Goal: Task Accomplishment & Management: Complete application form

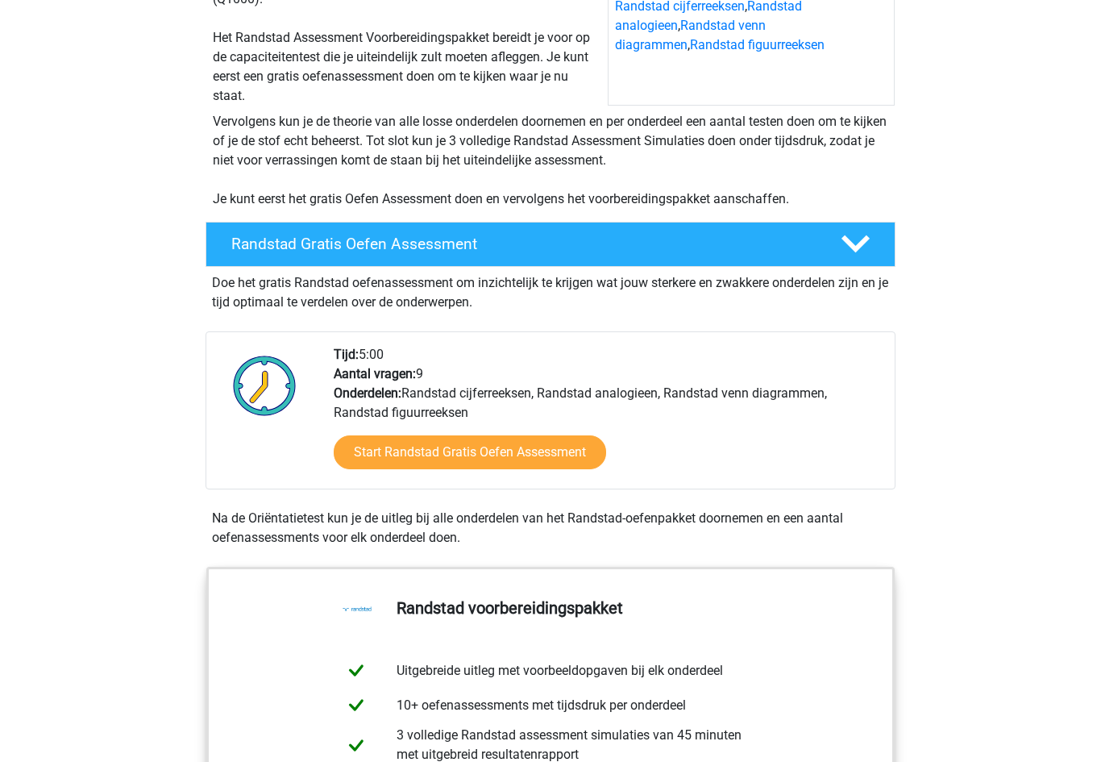
scroll to position [256, 0]
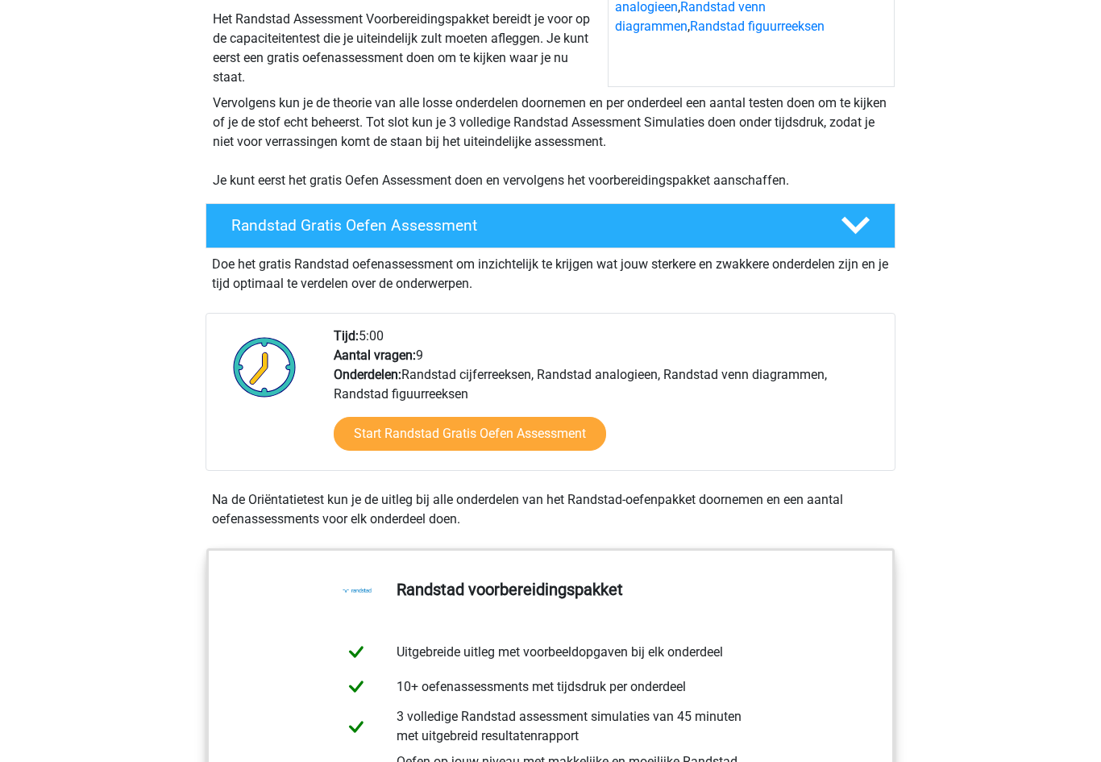
click at [556, 440] on link "Start Randstad Gratis Oefen Assessment" at bounding box center [470, 435] width 273 height 34
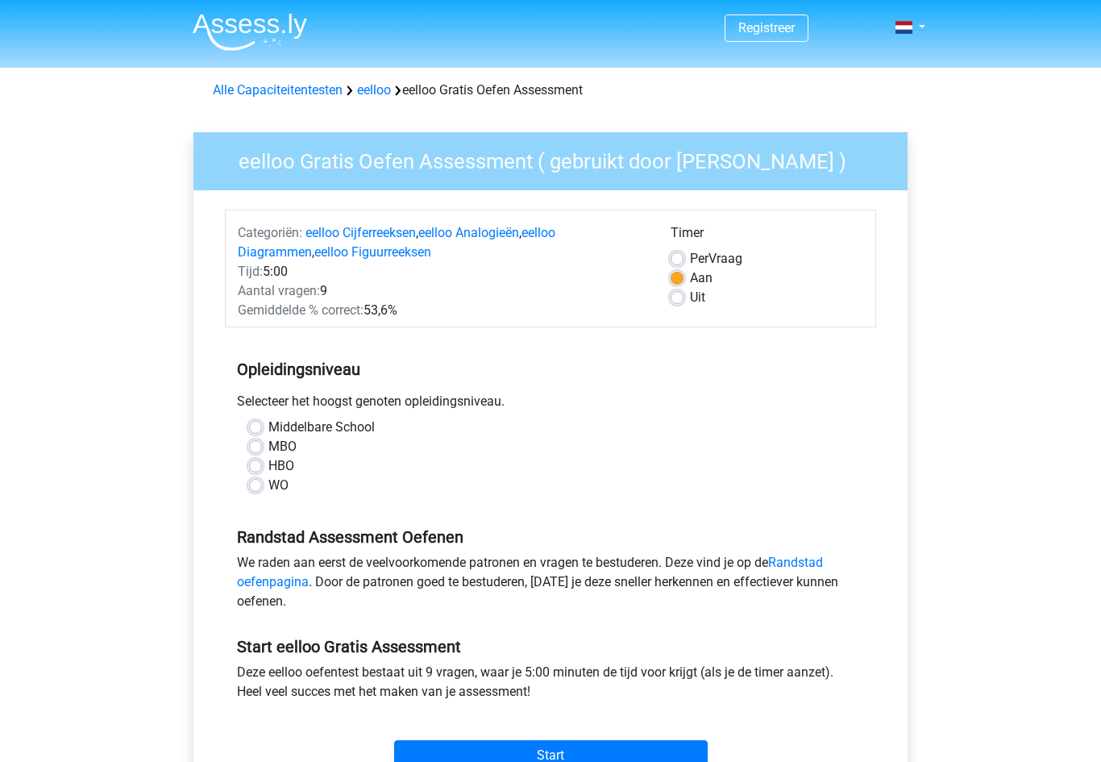
click at [268, 427] on label "Middelbare School" at bounding box center [321, 427] width 106 height 19
click at [260, 427] on input "Middelbare School" at bounding box center [255, 426] width 13 height 16
radio input "true"
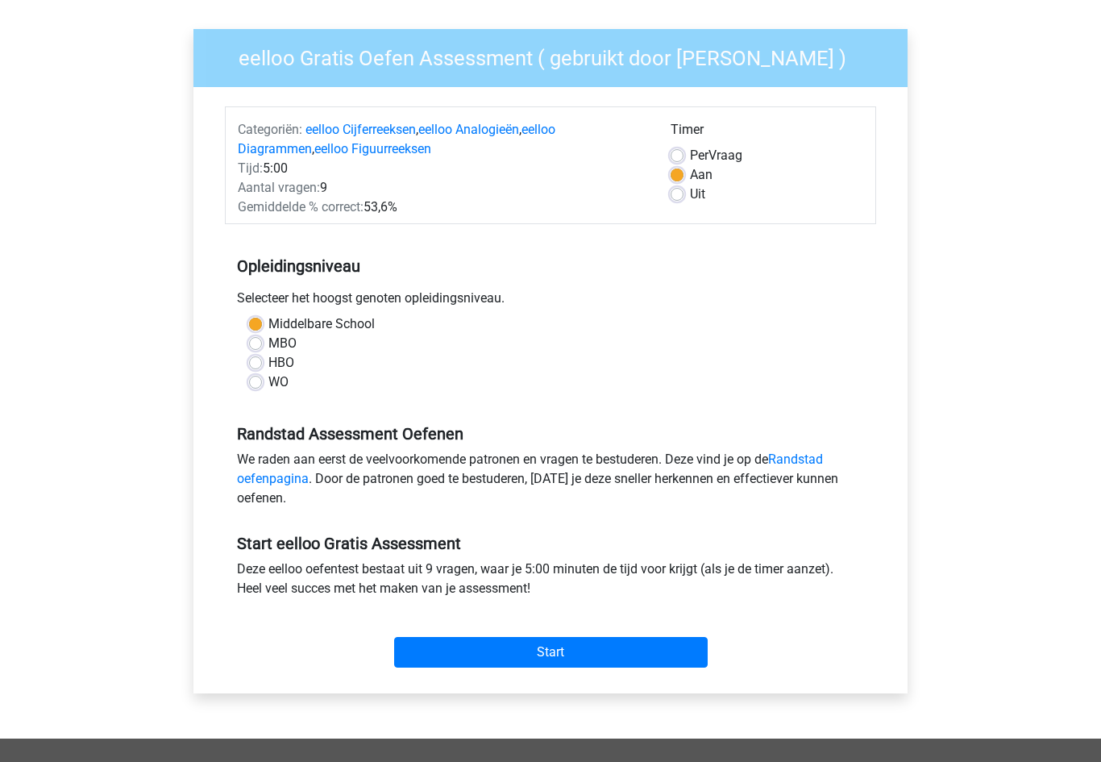
scroll to position [265, 0]
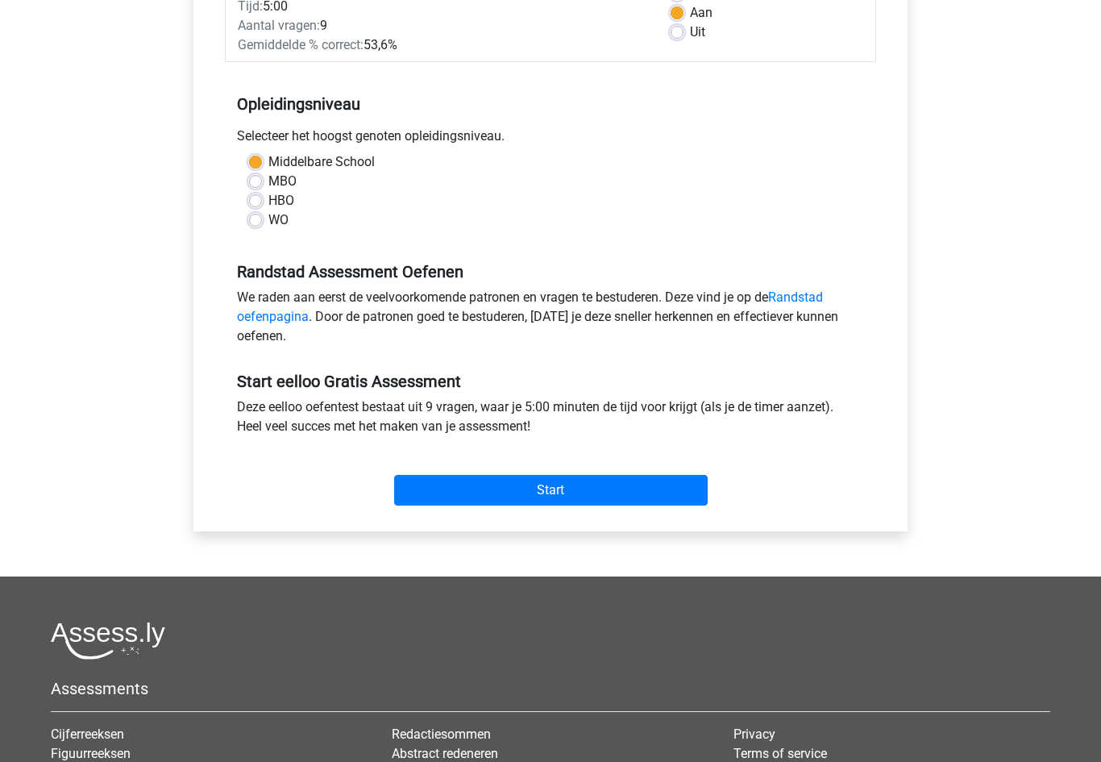
click at [688, 504] on input "Start" at bounding box center [551, 490] width 314 height 31
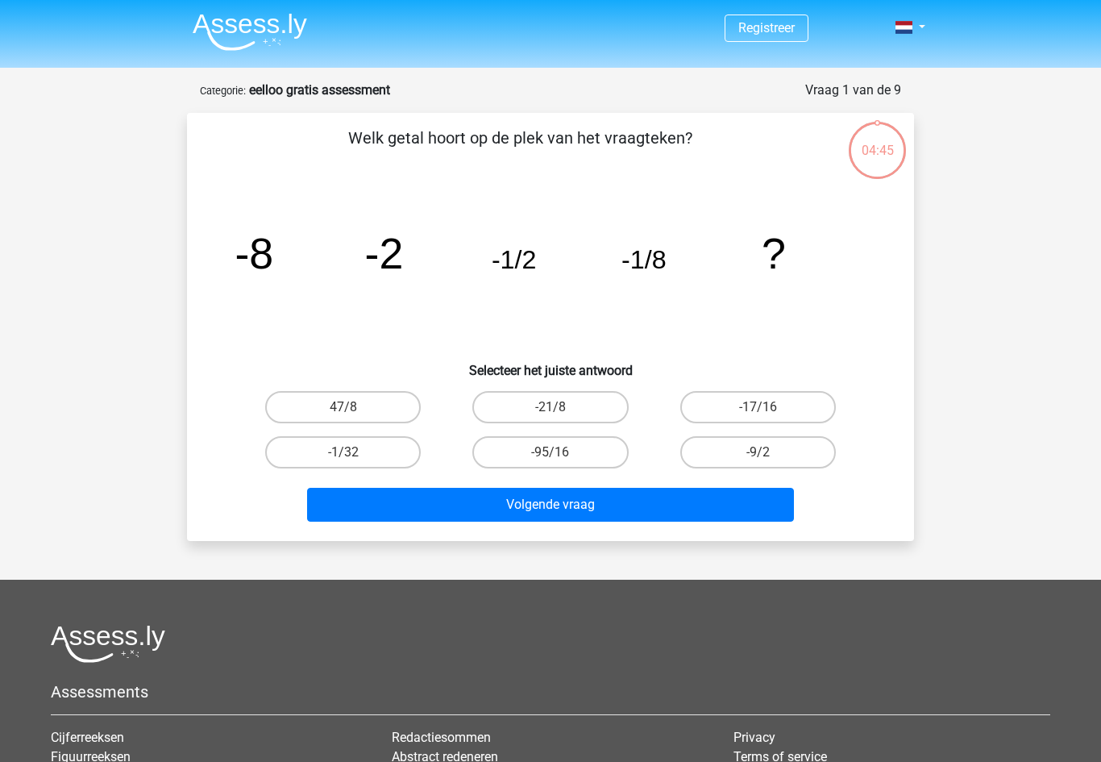
click at [298, 456] on label "-1/32" at bounding box center [343, 452] width 156 height 32
click at [343, 456] on input "-1/32" at bounding box center [348, 457] width 10 height 10
radio input "true"
click at [747, 507] on button "Volgende vraag" at bounding box center [551, 505] width 488 height 34
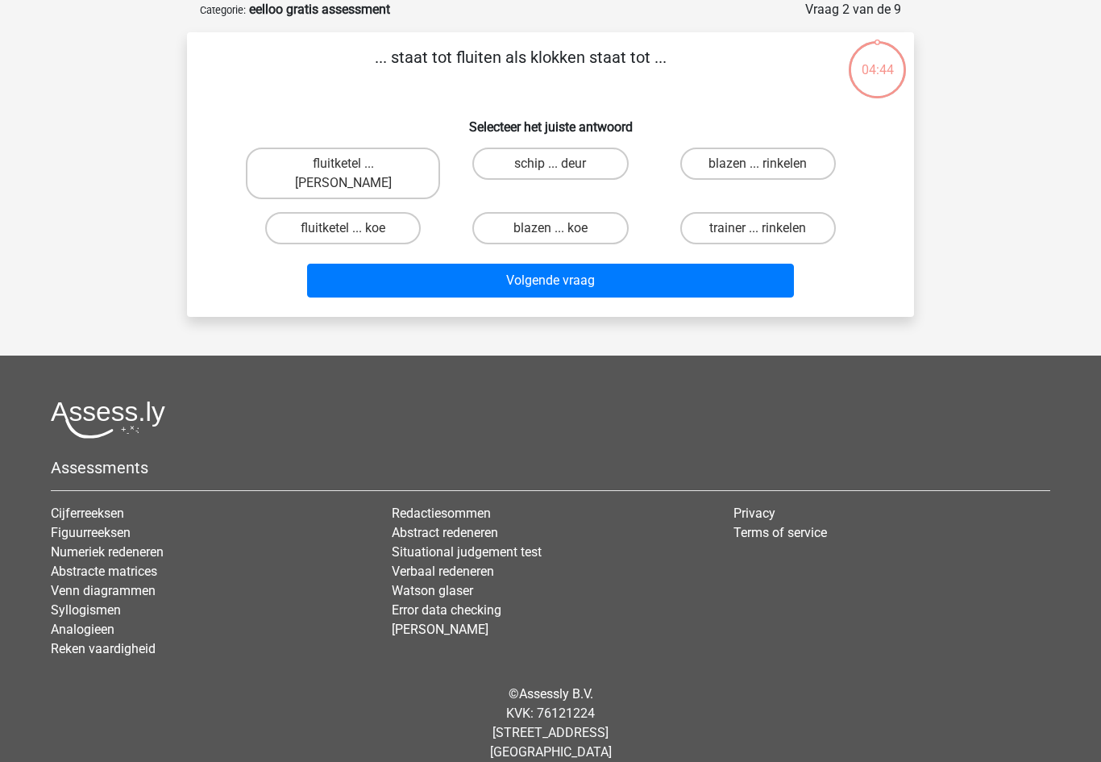
scroll to position [81, 0]
click at [294, 163] on label "fluitketel ... luiden" at bounding box center [343, 174] width 194 height 52
click at [343, 164] on input "fluitketel ... luiden" at bounding box center [348, 169] width 10 height 10
radio input "true"
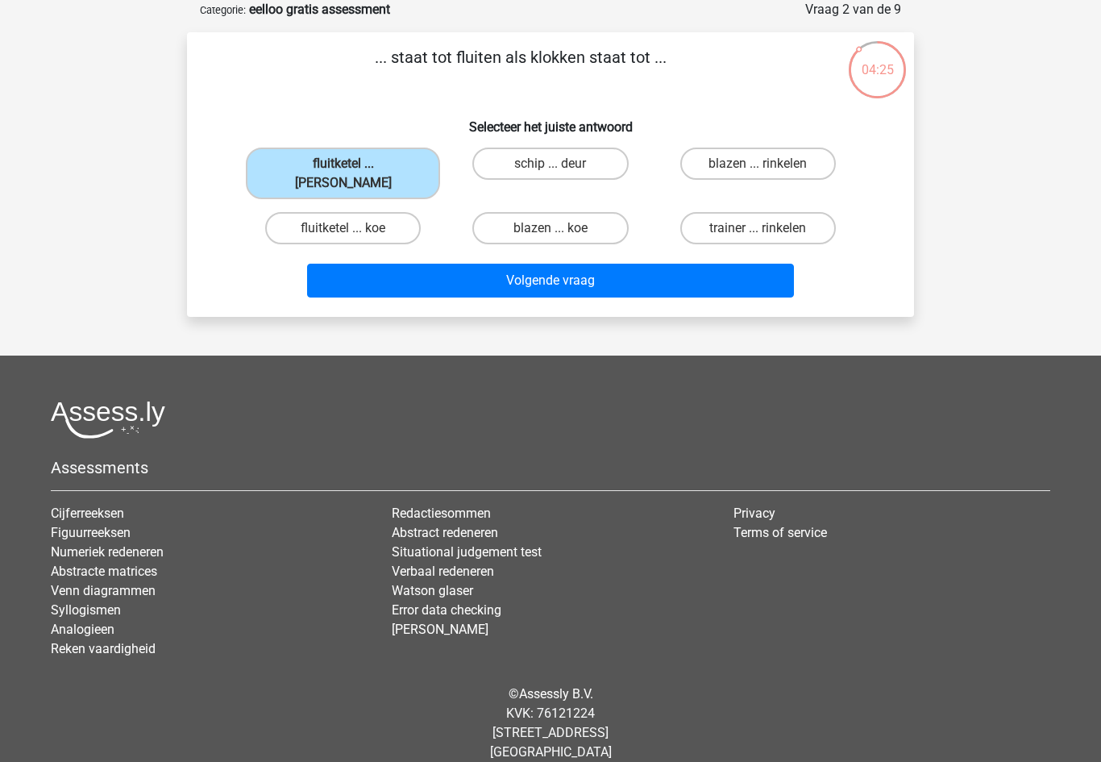
click at [441, 264] on button "Volgende vraag" at bounding box center [551, 281] width 488 height 34
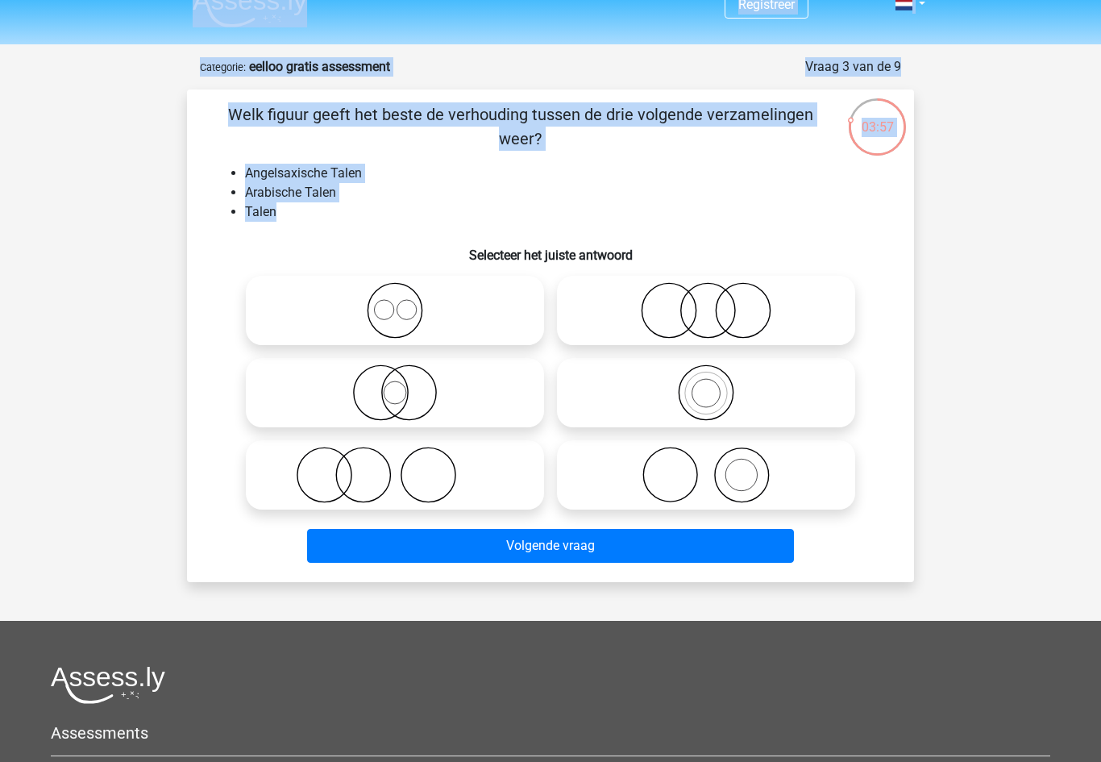
scroll to position [19, 0]
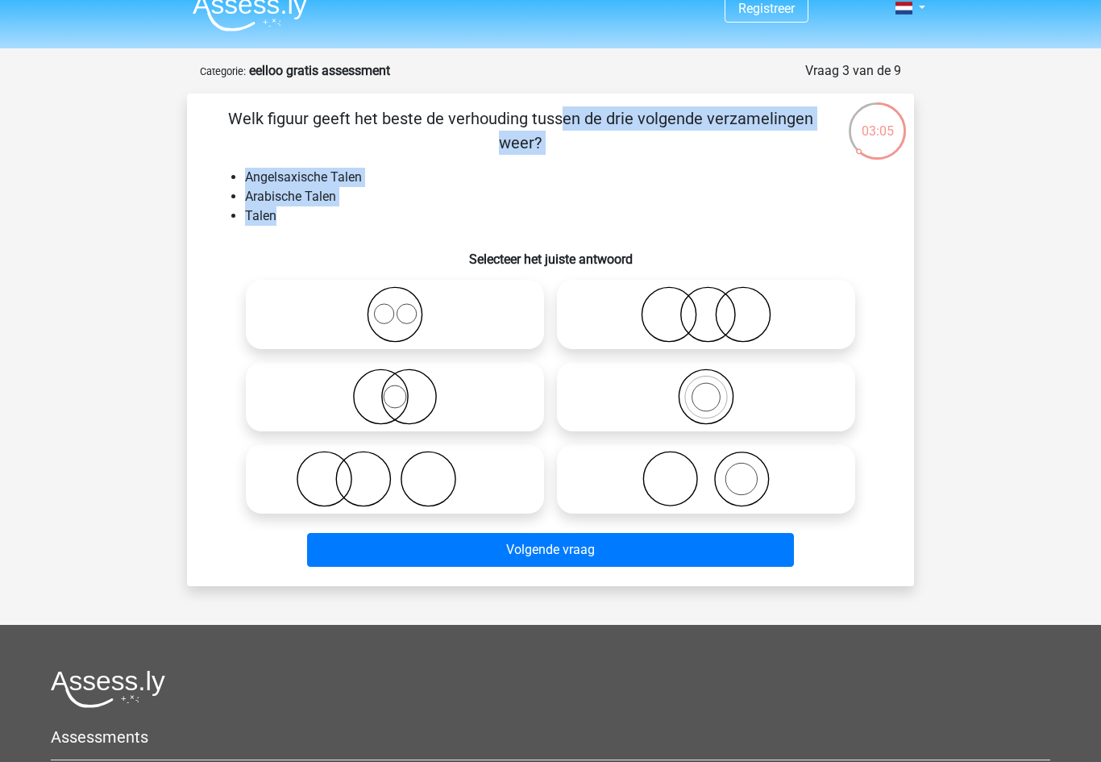
click at [415, 321] on icon at bounding box center [394, 314] width 285 height 56
click at [406, 306] on input "radio" at bounding box center [400, 301] width 10 height 10
radio input "true"
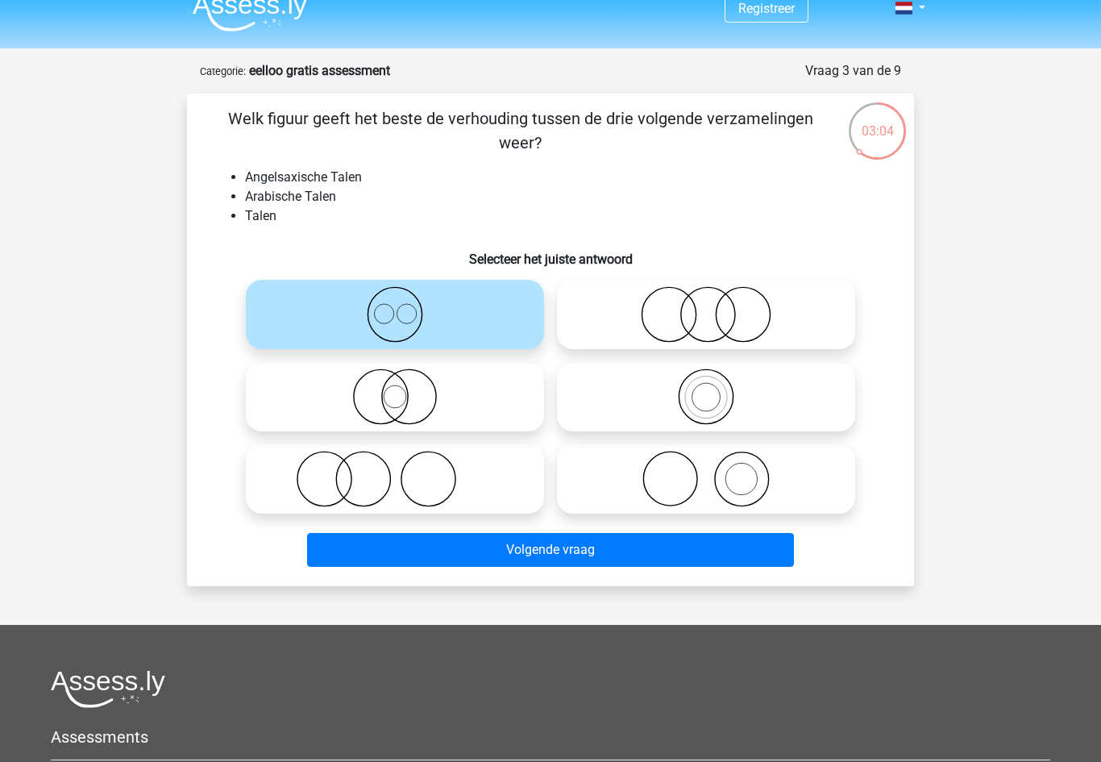
click at [621, 555] on button "Volgende vraag" at bounding box center [551, 550] width 488 height 34
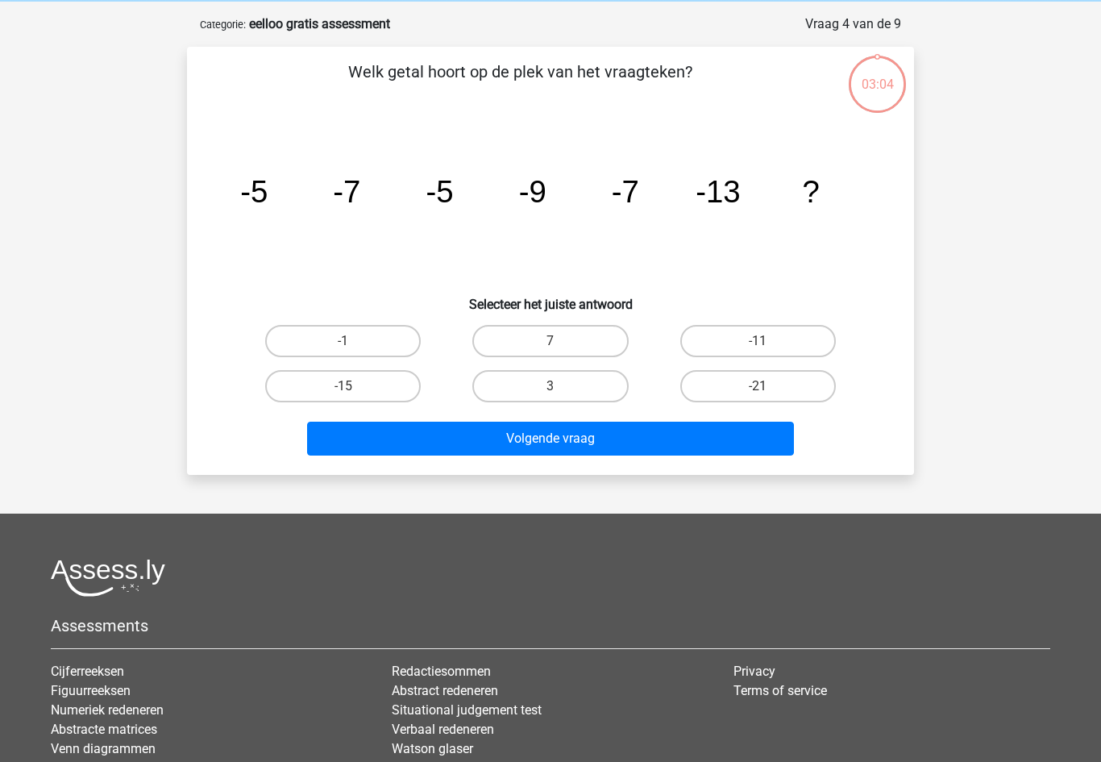
scroll to position [81, 0]
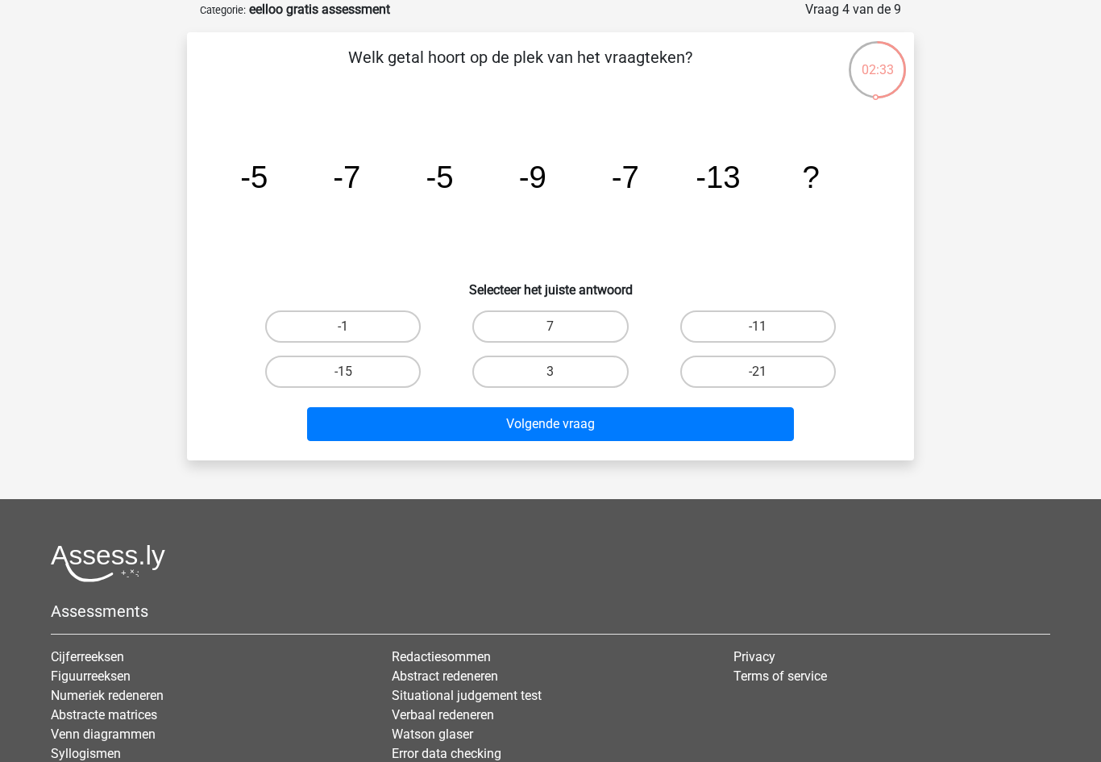
click at [772, 330] on label "-11" at bounding box center [758, 326] width 156 height 32
click at [768, 330] on input "-11" at bounding box center [763, 332] width 10 height 10
radio input "true"
click at [722, 431] on button "Volgende vraag" at bounding box center [551, 424] width 488 height 34
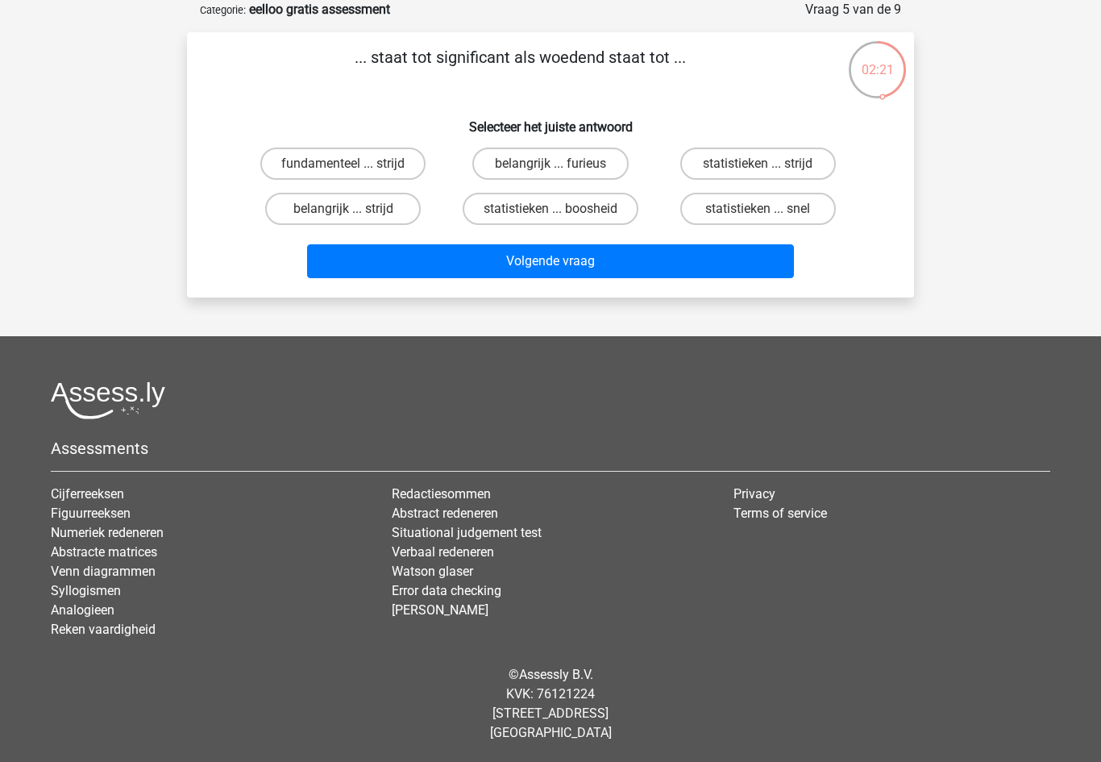
click at [600, 208] on label "statistieken ... boosheid" at bounding box center [551, 209] width 176 height 32
click at [561, 209] on input "statistieken ... boosheid" at bounding box center [556, 214] width 10 height 10
radio input "true"
click at [618, 262] on button "Volgende vraag" at bounding box center [551, 261] width 488 height 34
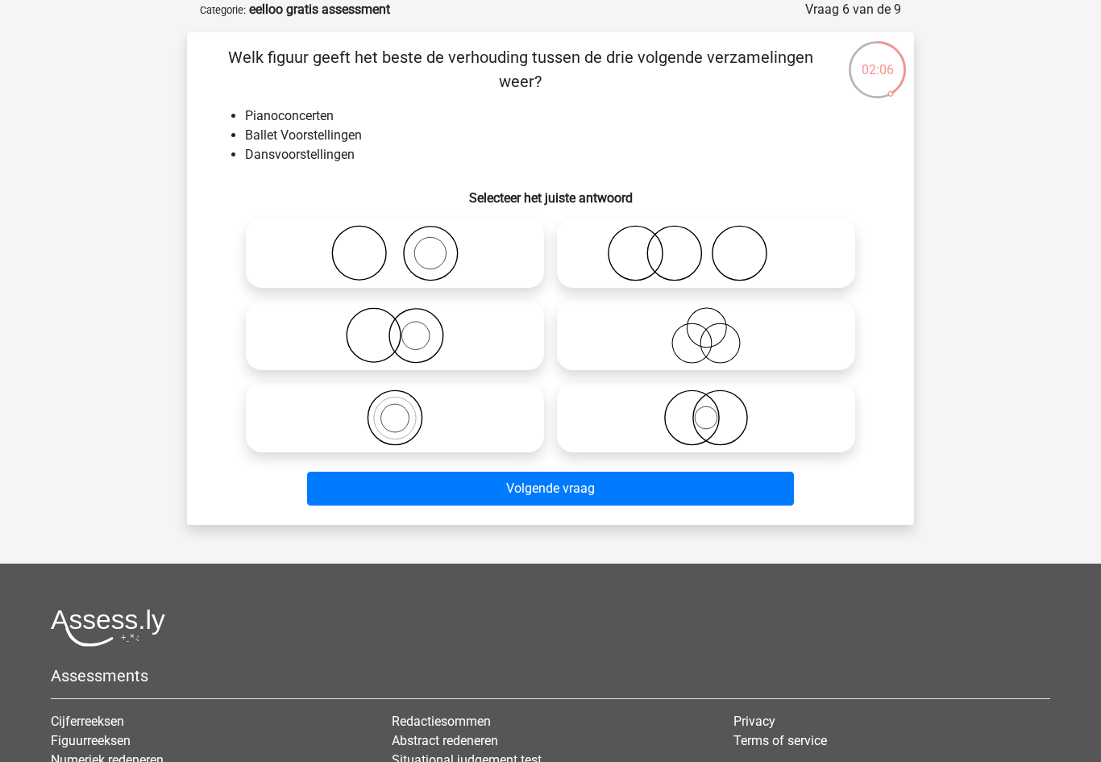
click at [739, 343] on icon at bounding box center [706, 335] width 285 height 56
click at [717, 327] on input "radio" at bounding box center [711, 322] width 10 height 10
radio input "true"
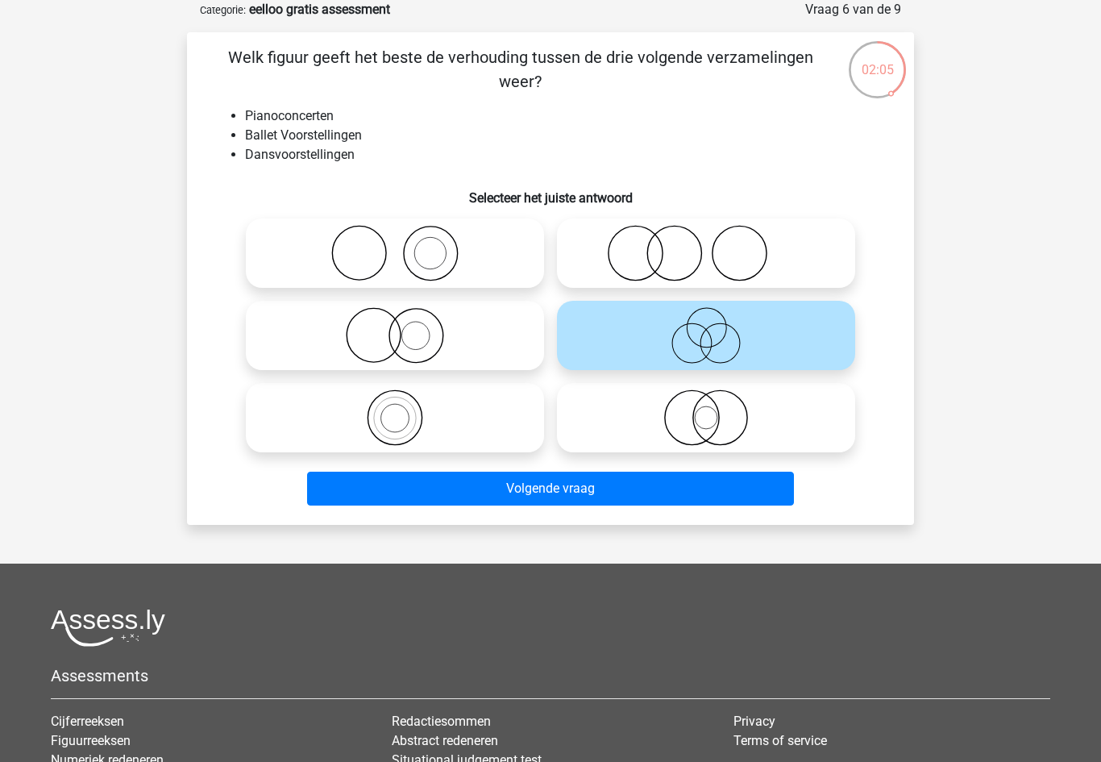
click at [688, 491] on button "Volgende vraag" at bounding box center [551, 489] width 488 height 34
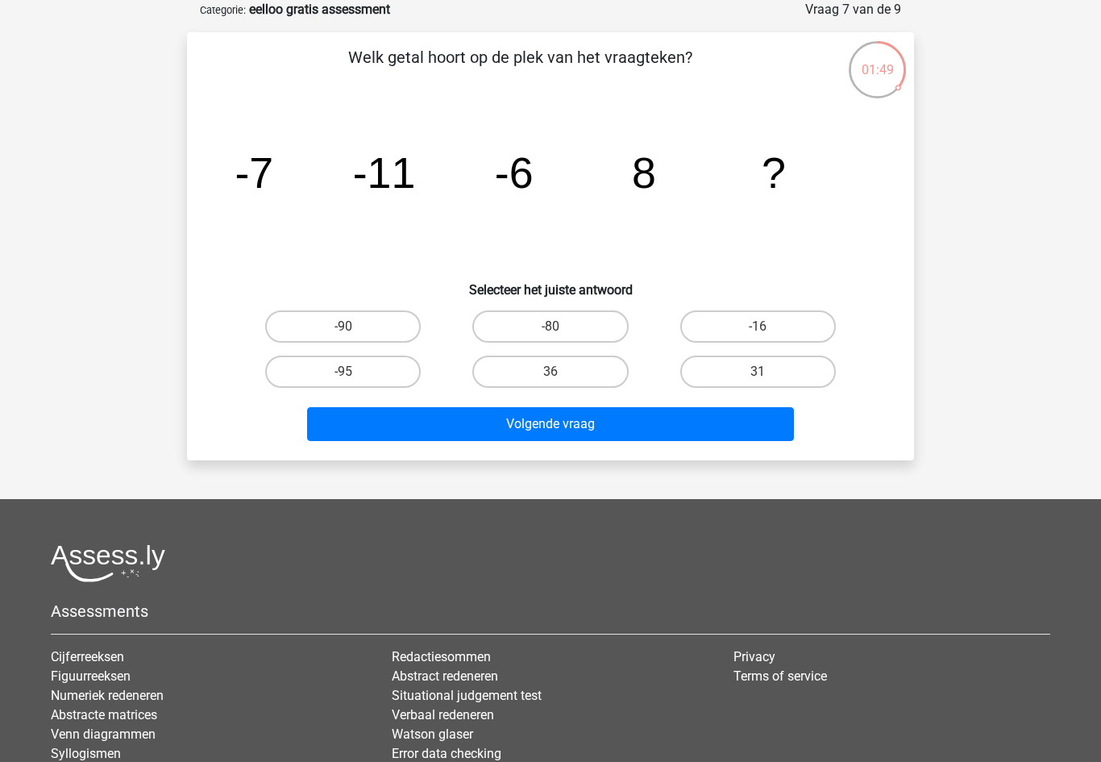
click at [597, 367] on label "36" at bounding box center [550, 372] width 156 height 32
click at [561, 372] on input "36" at bounding box center [556, 377] width 10 height 10
radio input "true"
click at [650, 418] on button "Volgende vraag" at bounding box center [551, 424] width 488 height 34
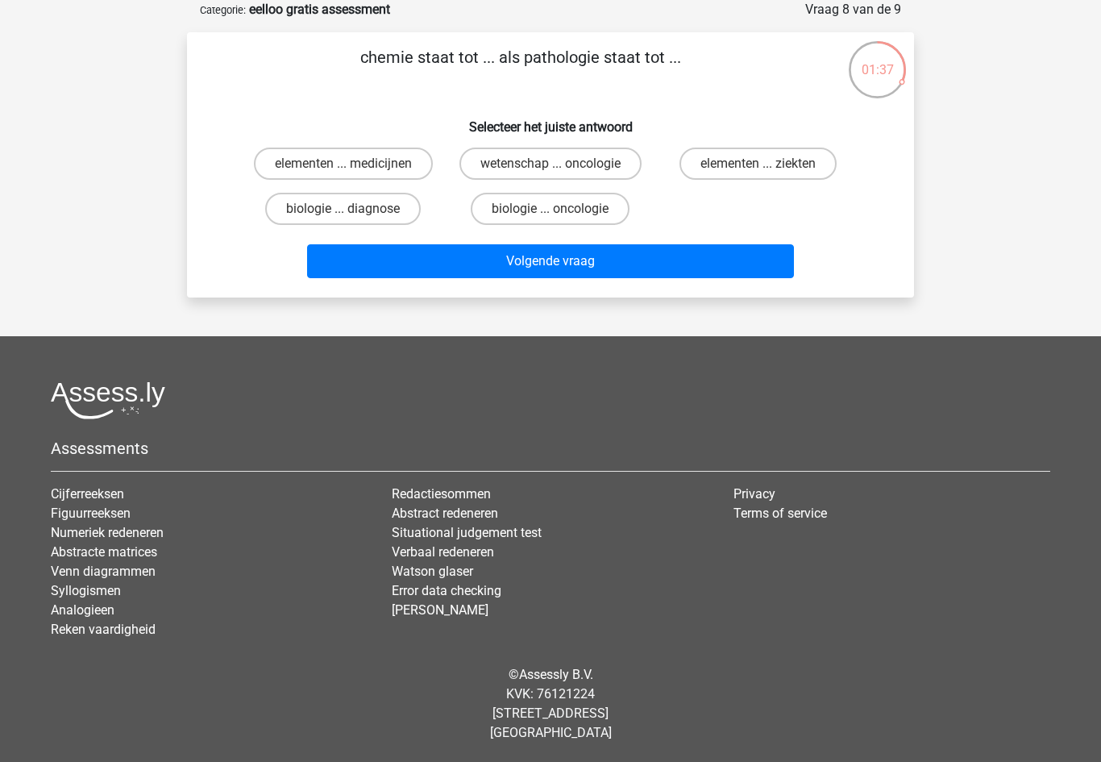
click at [615, 170] on label "wetenschap ... oncologie" at bounding box center [551, 164] width 182 height 32
click at [561, 170] on input "wetenschap ... oncologie" at bounding box center [556, 169] width 10 height 10
radio input "true"
click at [687, 277] on button "Volgende vraag" at bounding box center [551, 261] width 488 height 34
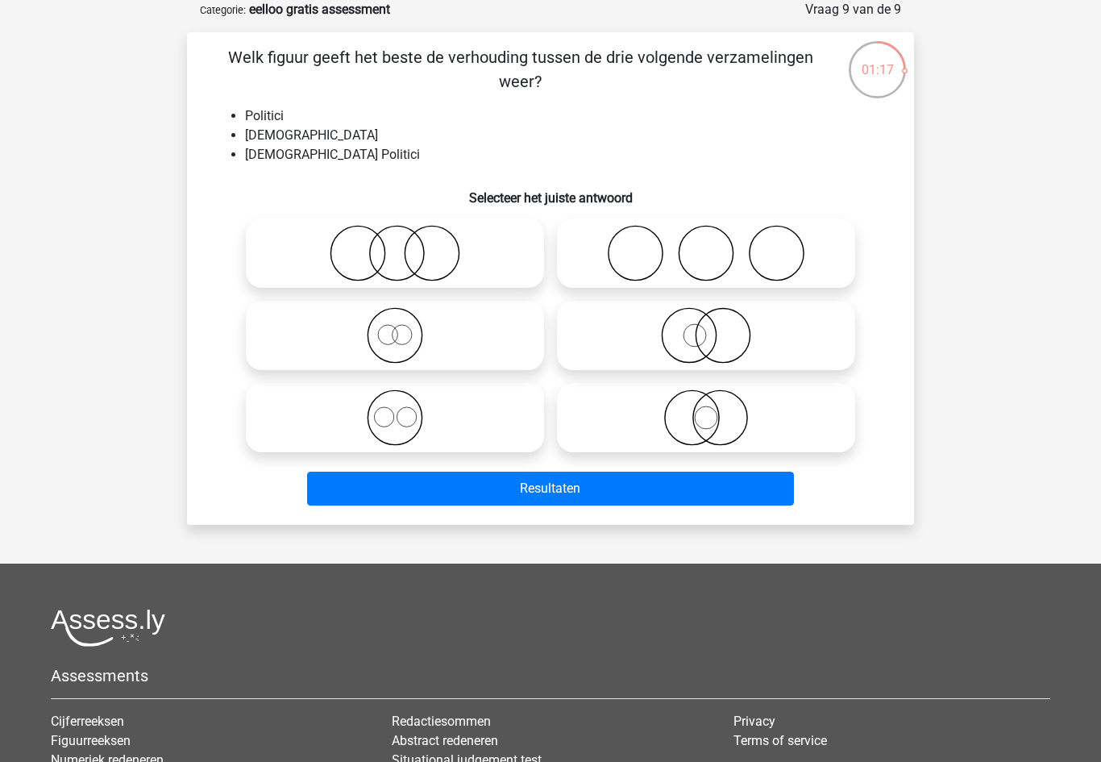
click at [759, 423] on icon at bounding box center [706, 417] width 285 height 56
click at [717, 410] on input "radio" at bounding box center [711, 404] width 10 height 10
radio input "true"
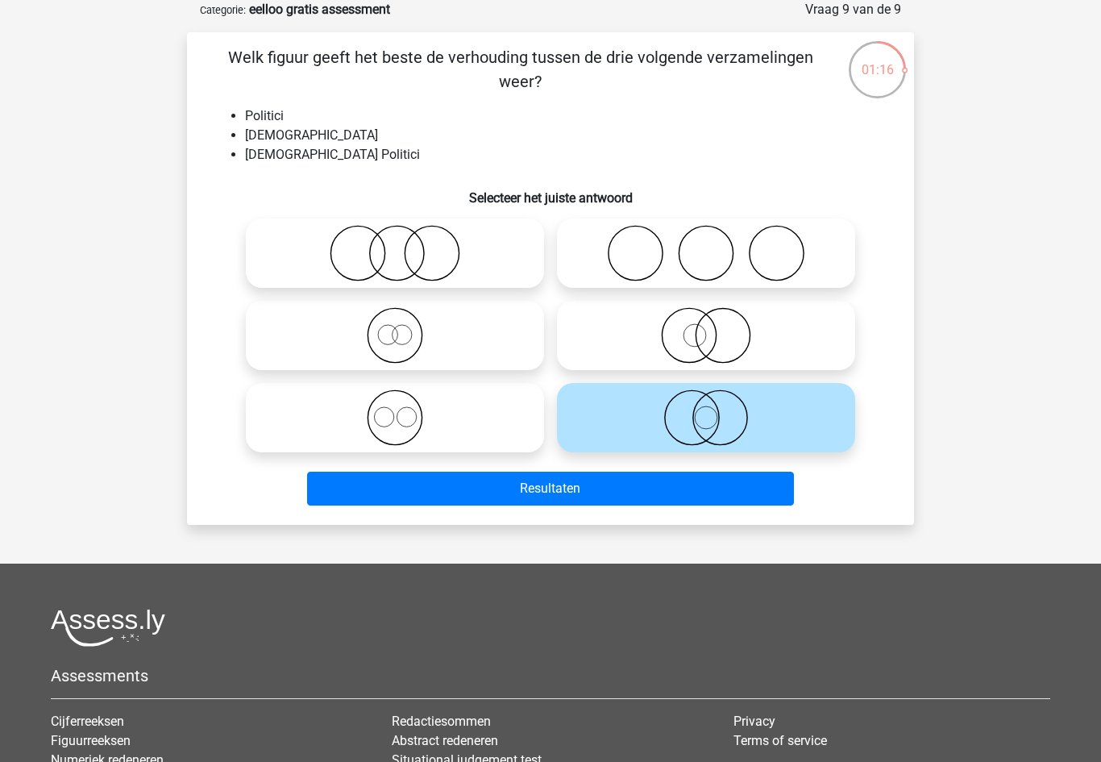
click at [731, 492] on button "Resultaten" at bounding box center [551, 489] width 488 height 34
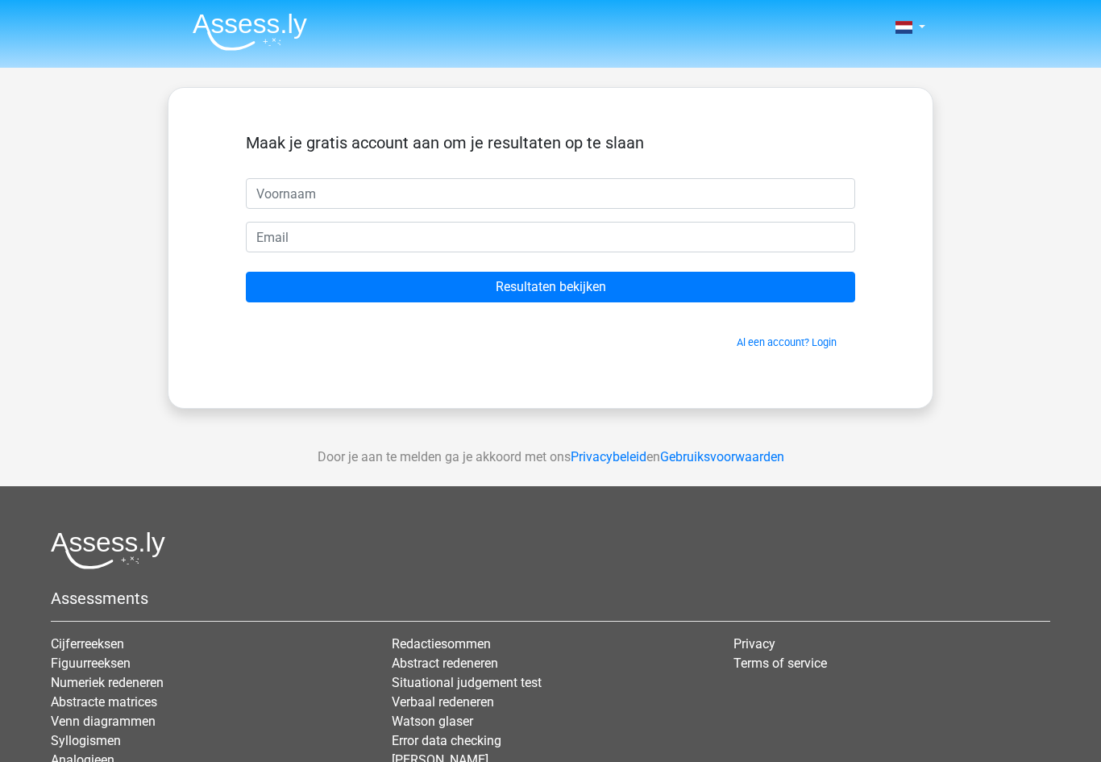
click at [818, 187] on input "text" at bounding box center [551, 193] width 610 height 31
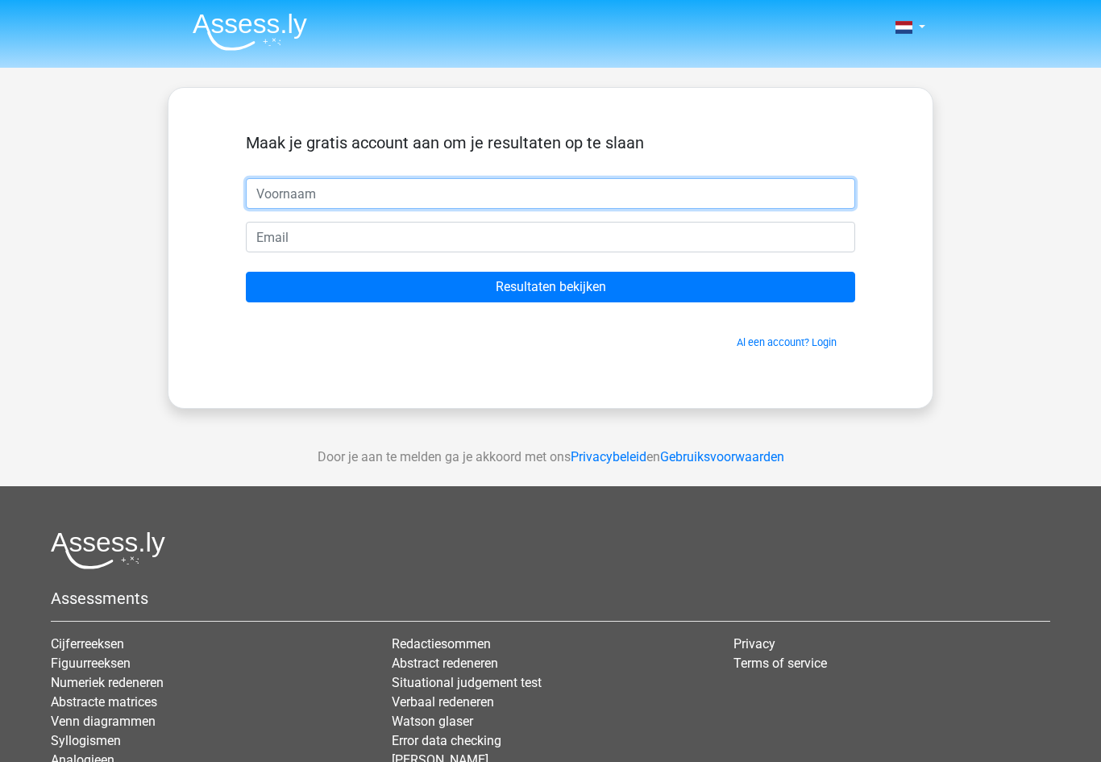
type input "[PERSON_NAME]"
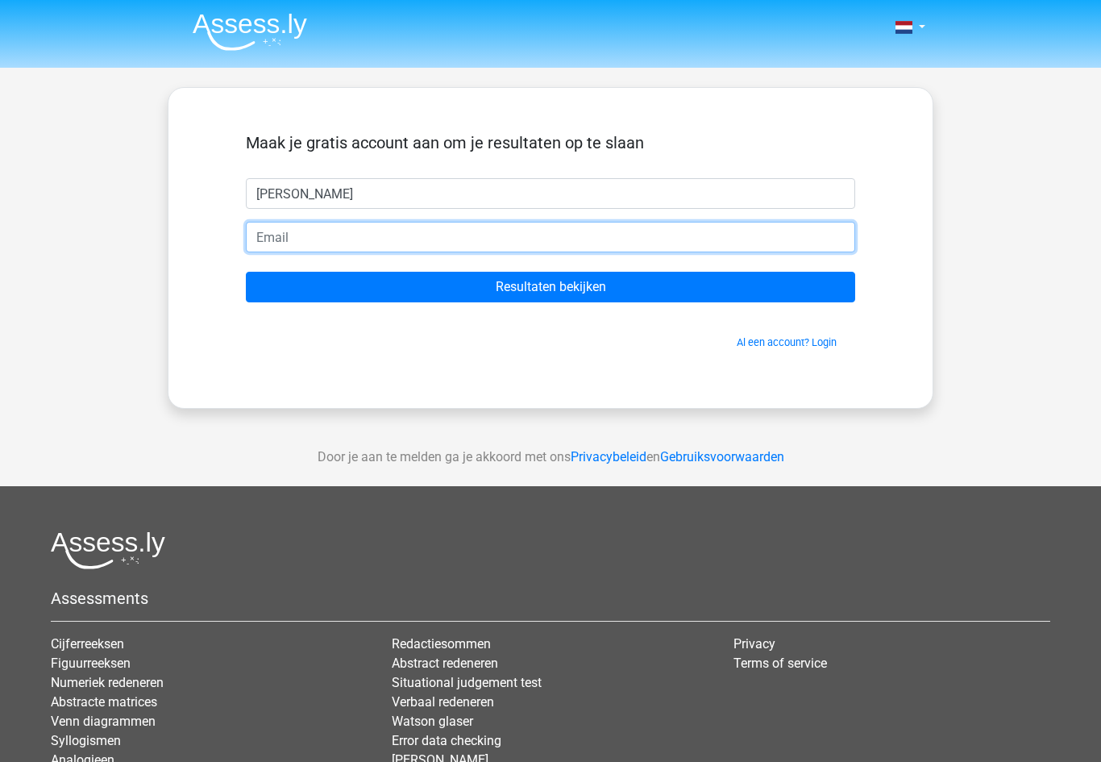
type input "y"
type input "t"
type input "[EMAIL_ADDRESS][DOMAIN_NAME]"
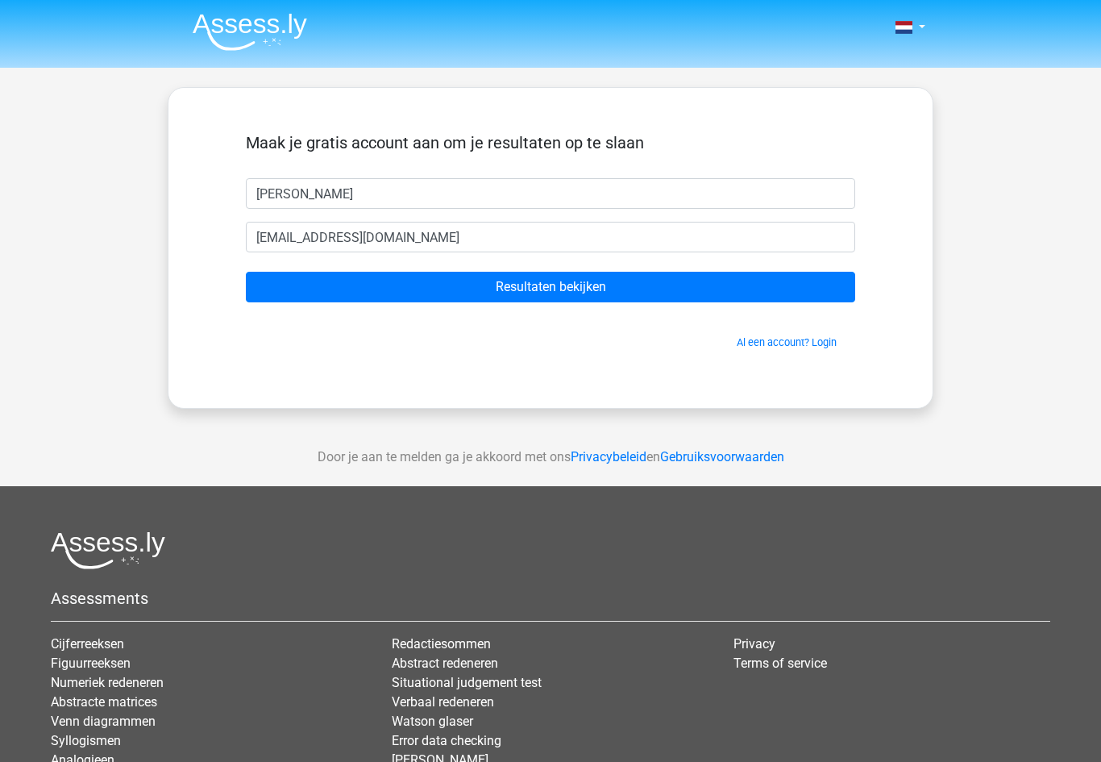
click at [714, 285] on input "Resultaten bekijken" at bounding box center [551, 287] width 610 height 31
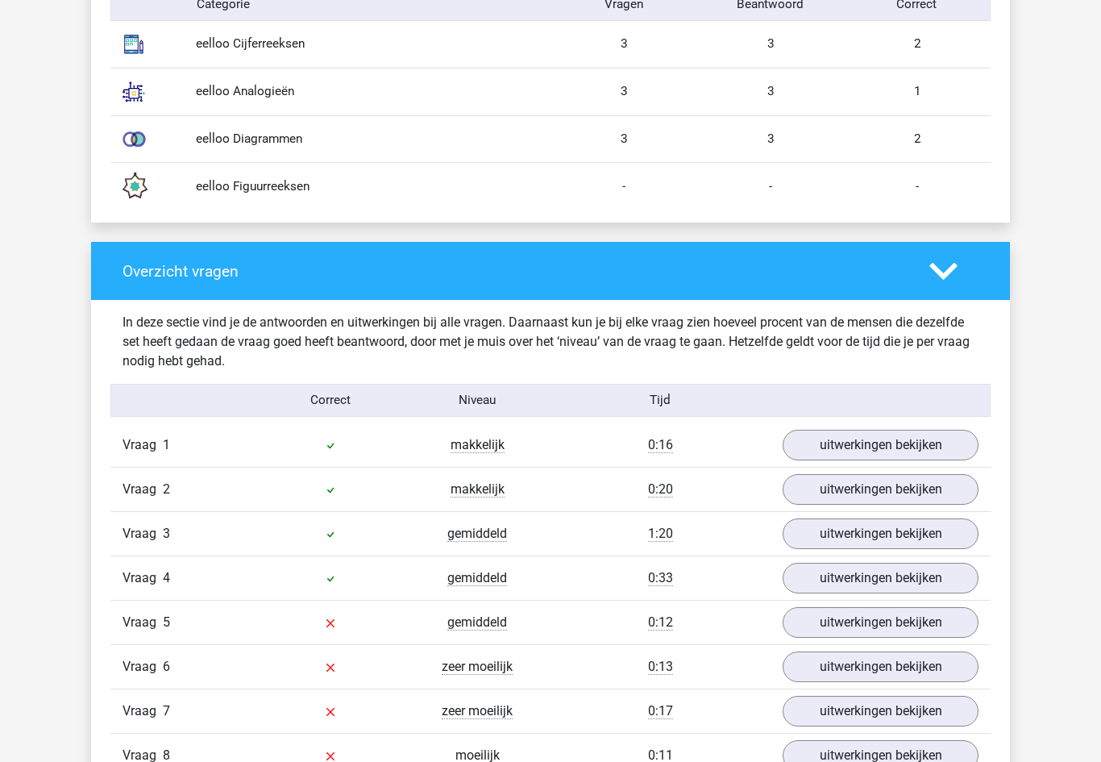
scroll to position [1419, 0]
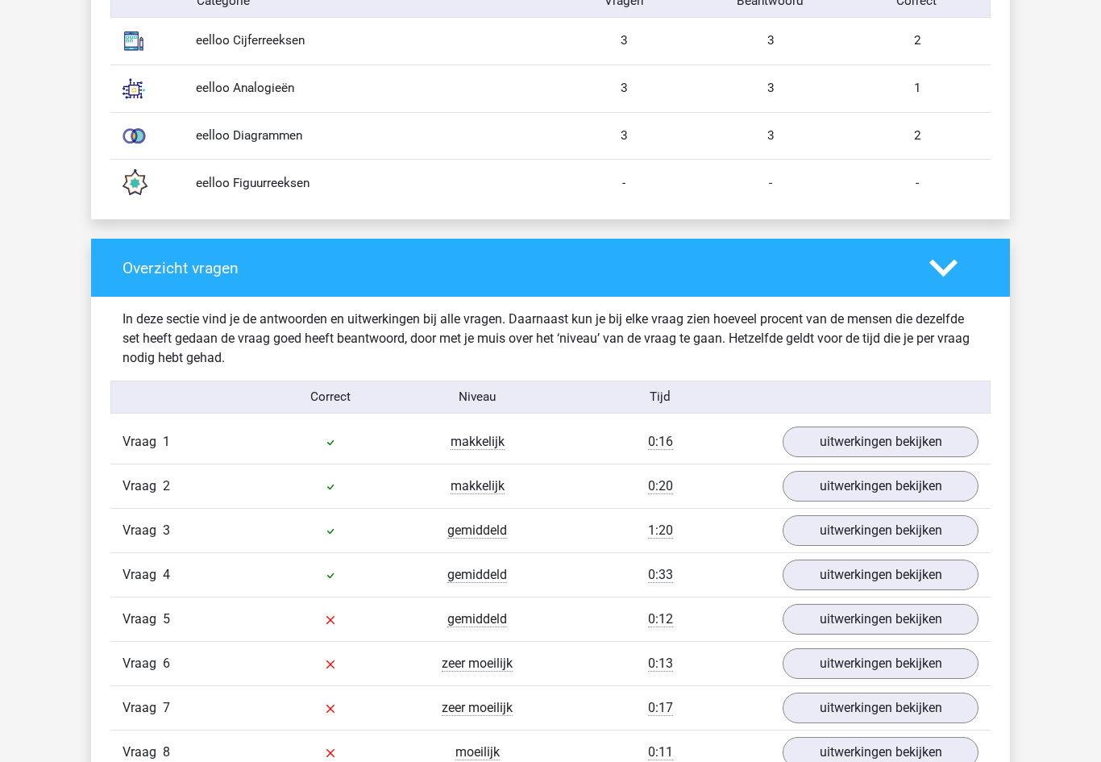
click at [935, 440] on link "uitwerkingen bekijken" at bounding box center [881, 442] width 196 height 31
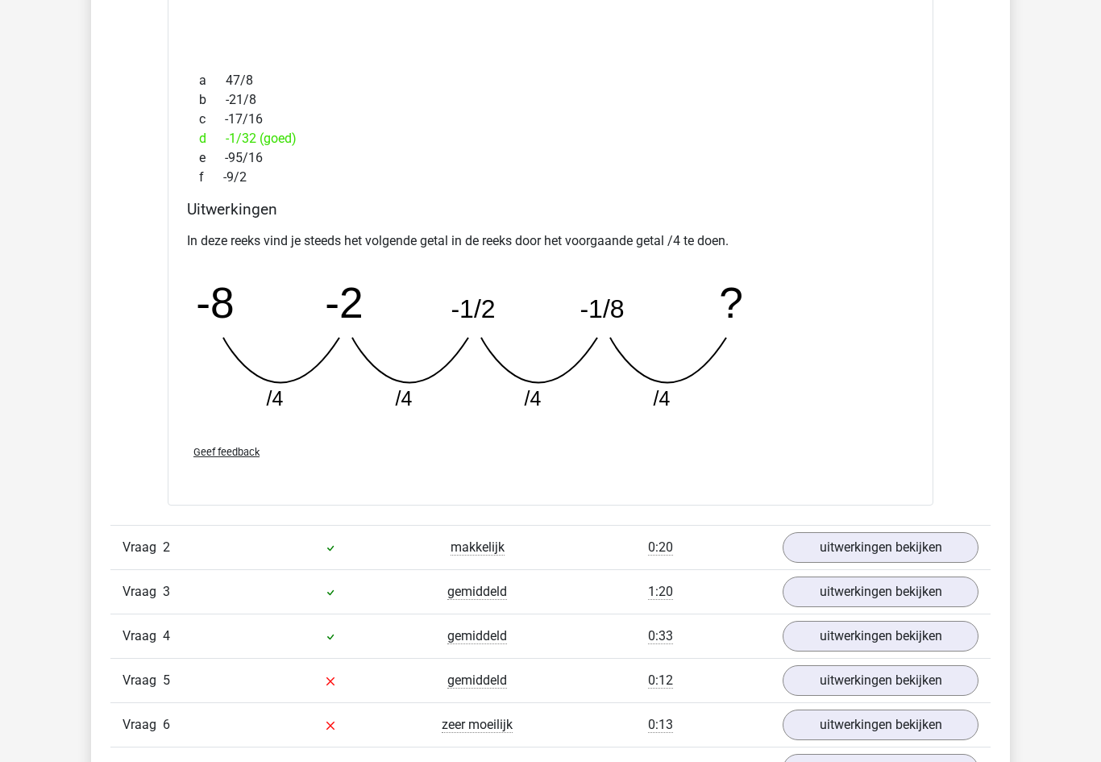
click at [931, 535] on link "uitwerkingen bekijken" at bounding box center [881, 547] width 196 height 31
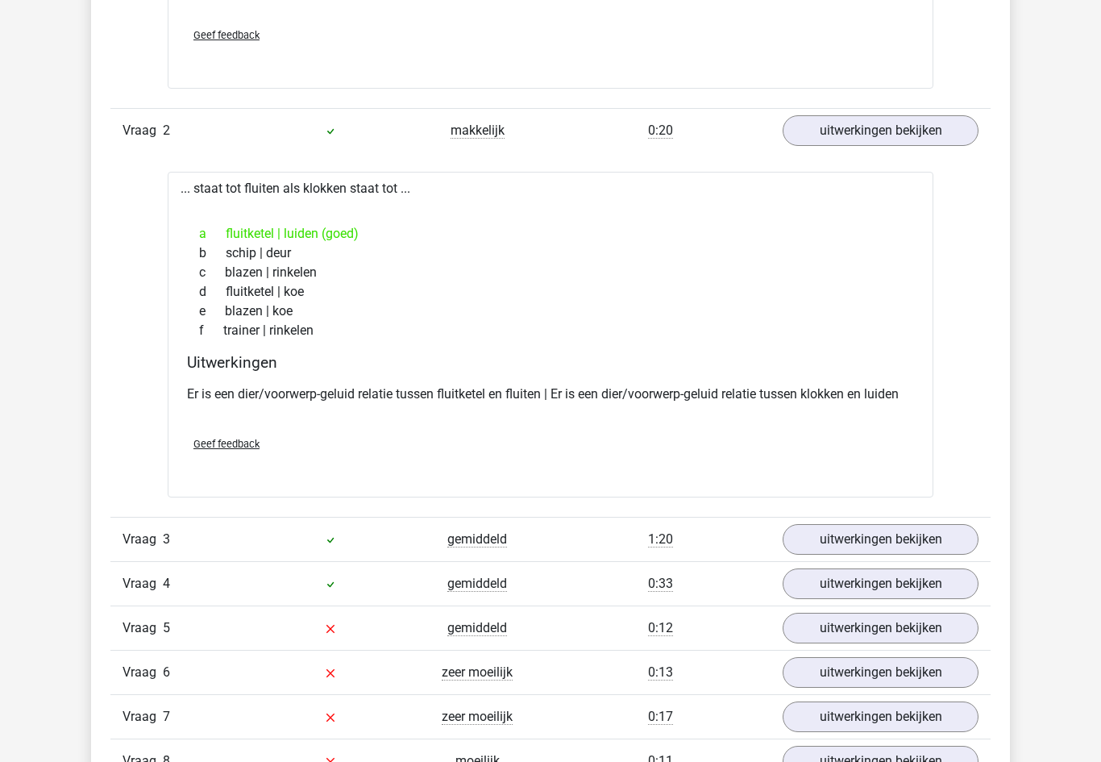
click at [926, 534] on link "uitwerkingen bekijken" at bounding box center [881, 540] width 196 height 31
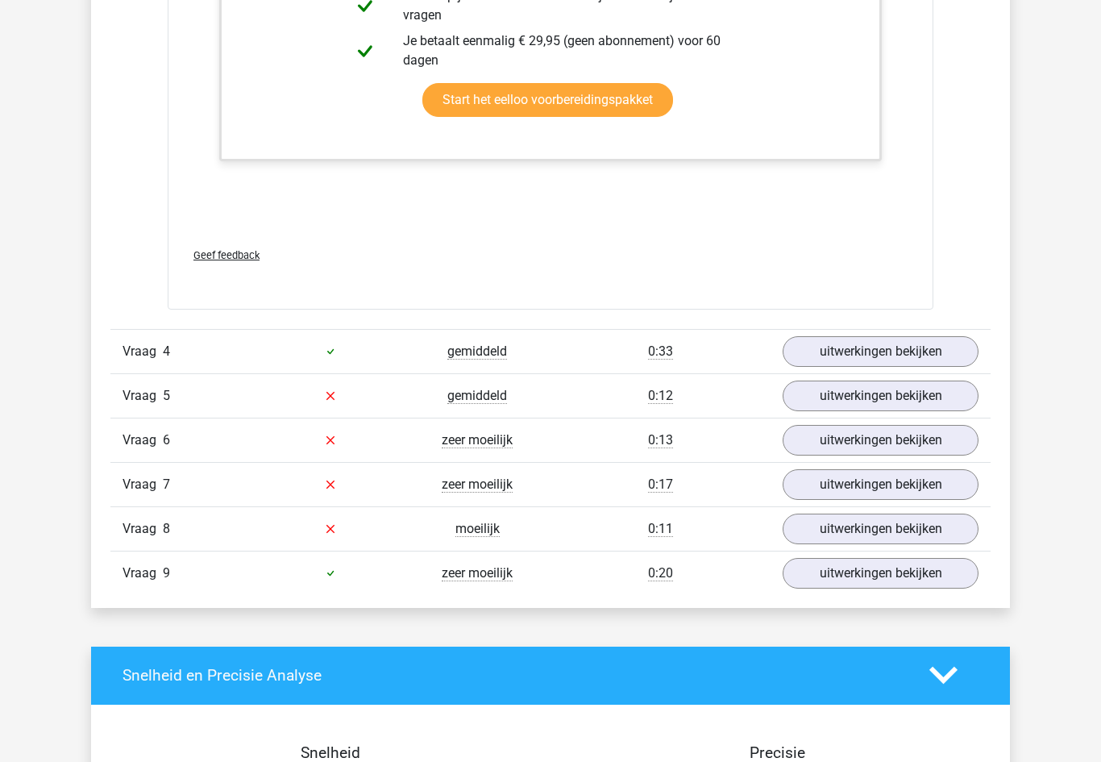
click at [945, 356] on link "uitwerkingen bekijken" at bounding box center [881, 352] width 196 height 31
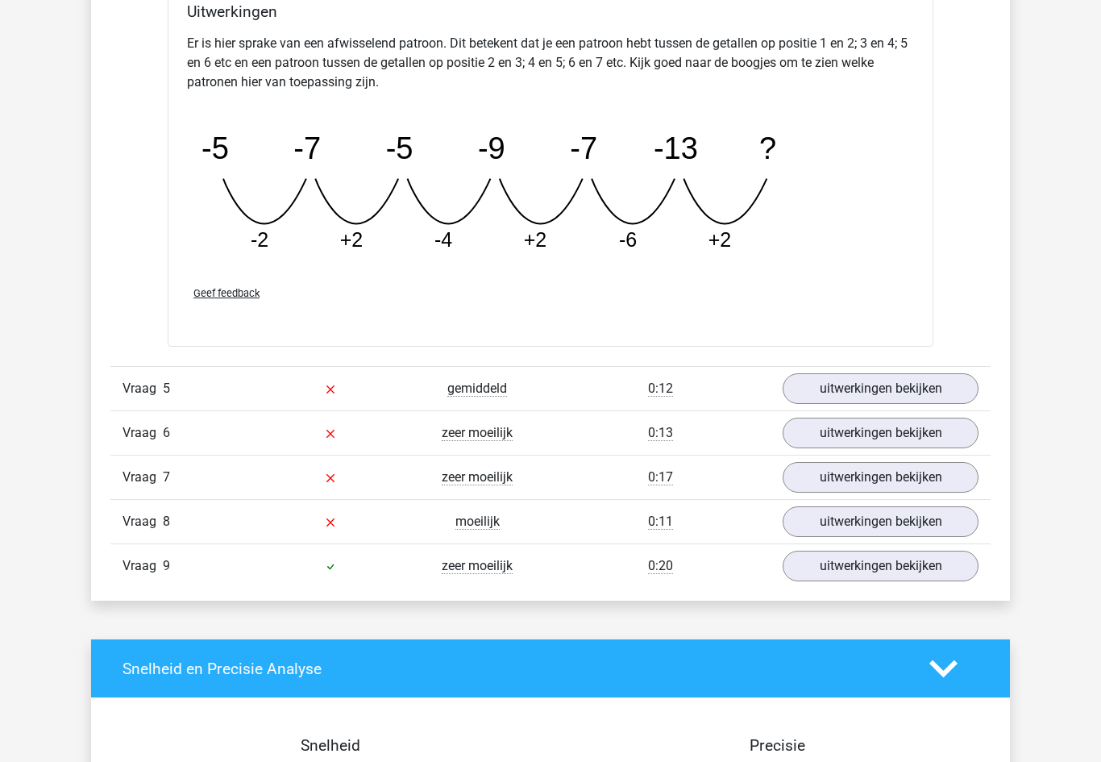
click at [950, 385] on link "uitwerkingen bekijken" at bounding box center [881, 389] width 196 height 31
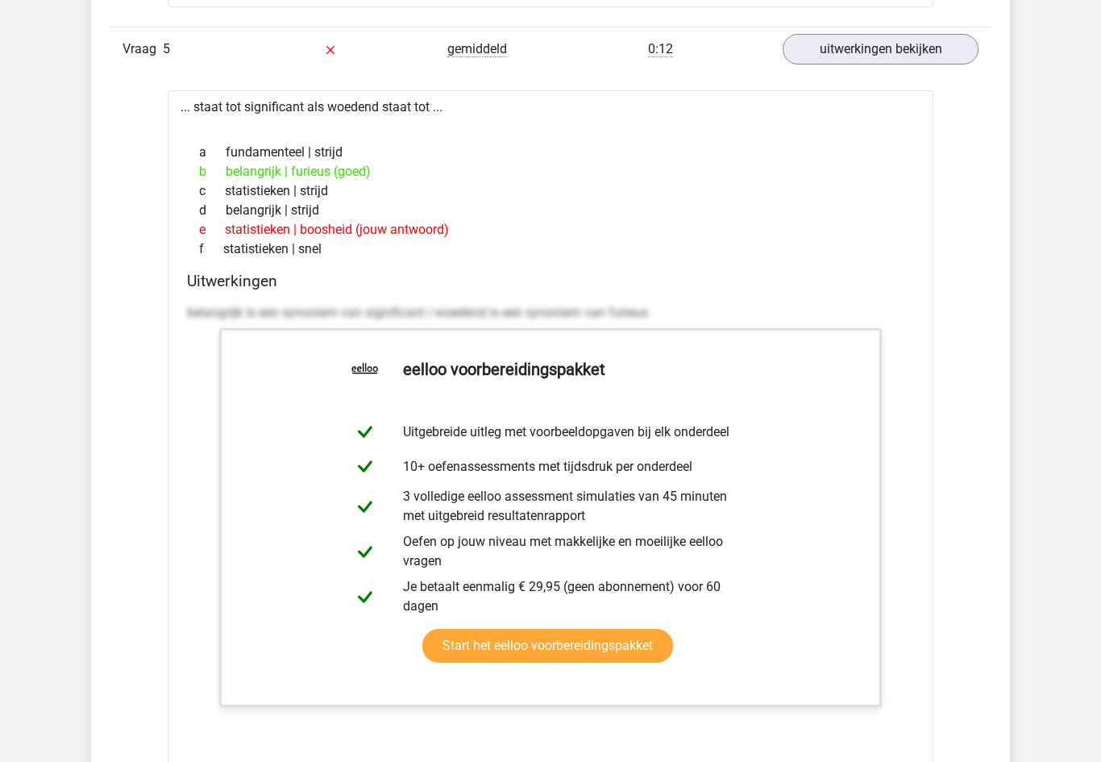
scroll to position [4838, 0]
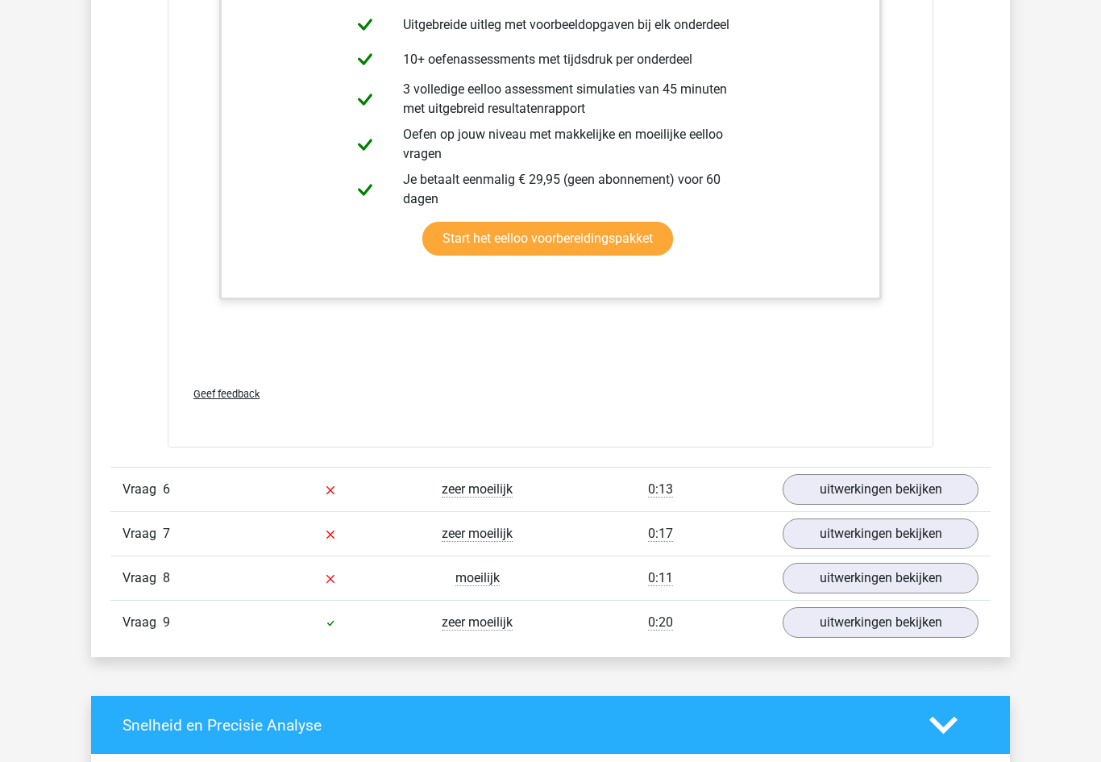
click at [937, 493] on link "uitwerkingen bekijken" at bounding box center [881, 490] width 196 height 31
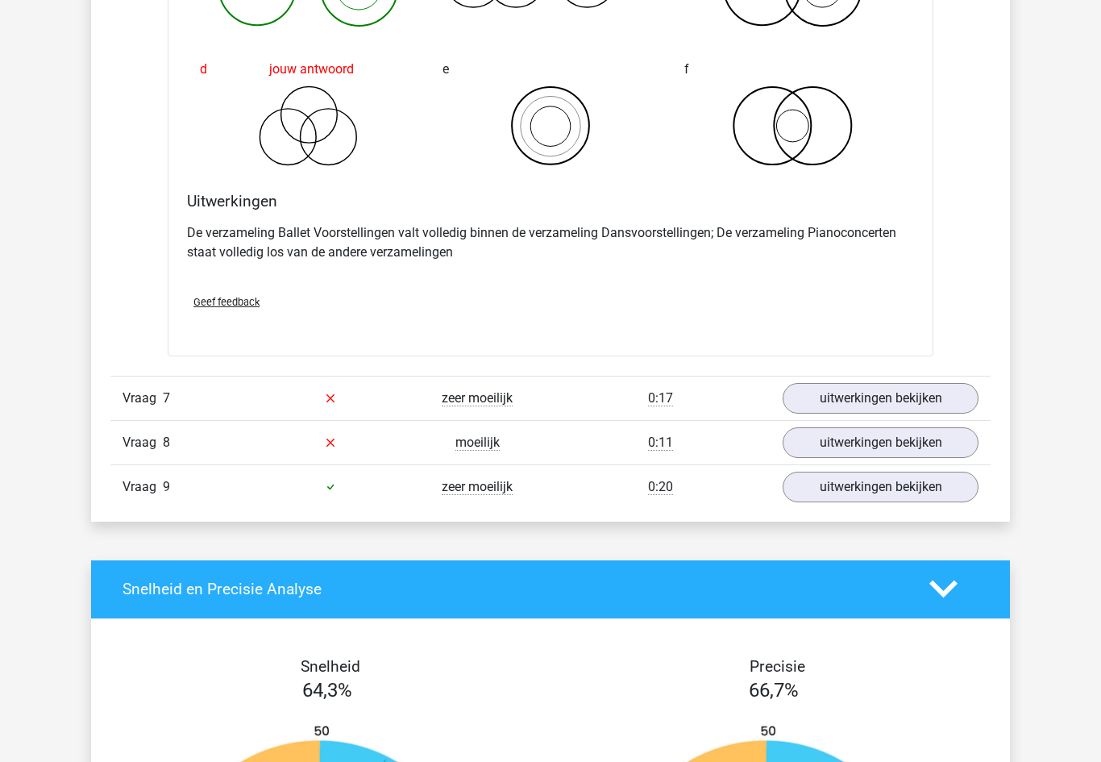
scroll to position [5999, 0]
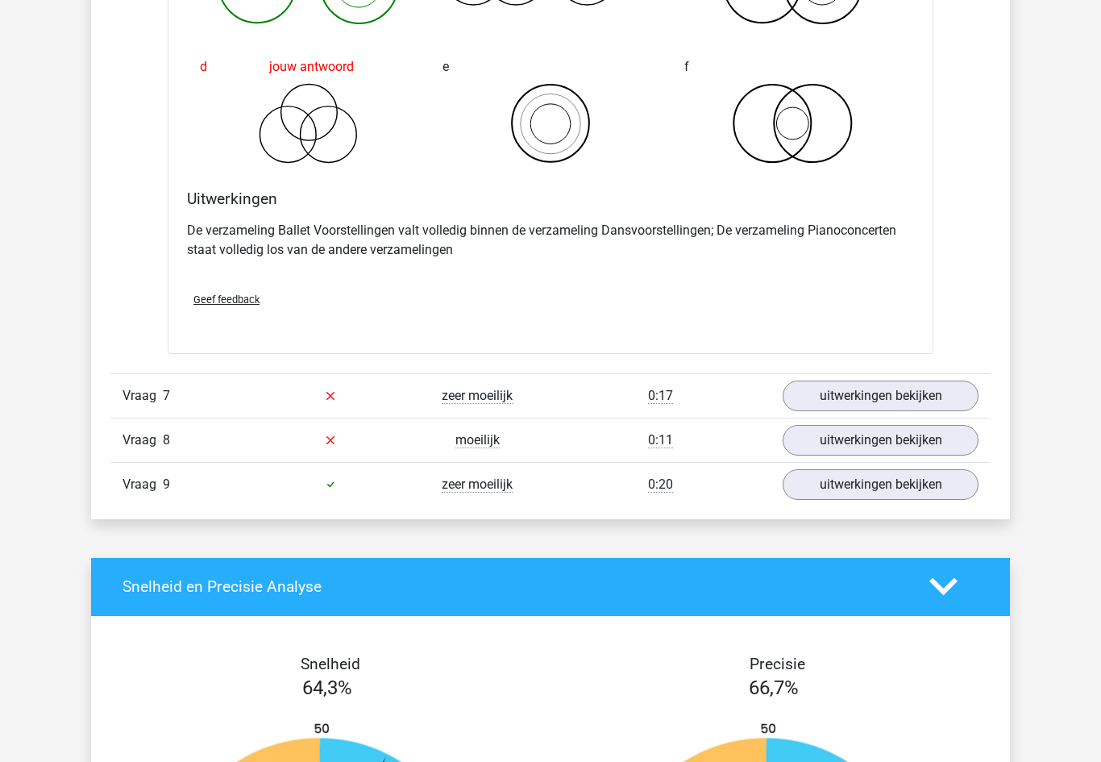
click at [935, 393] on link "uitwerkingen bekijken" at bounding box center [881, 396] width 196 height 31
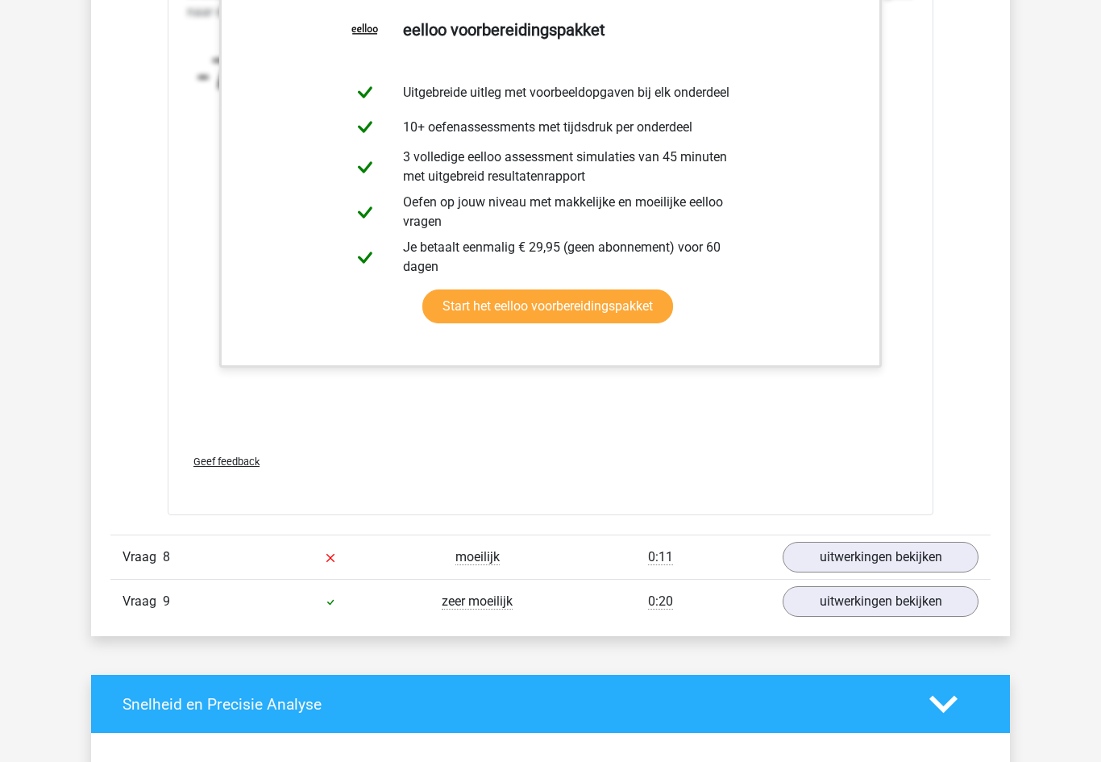
scroll to position [6915, 0]
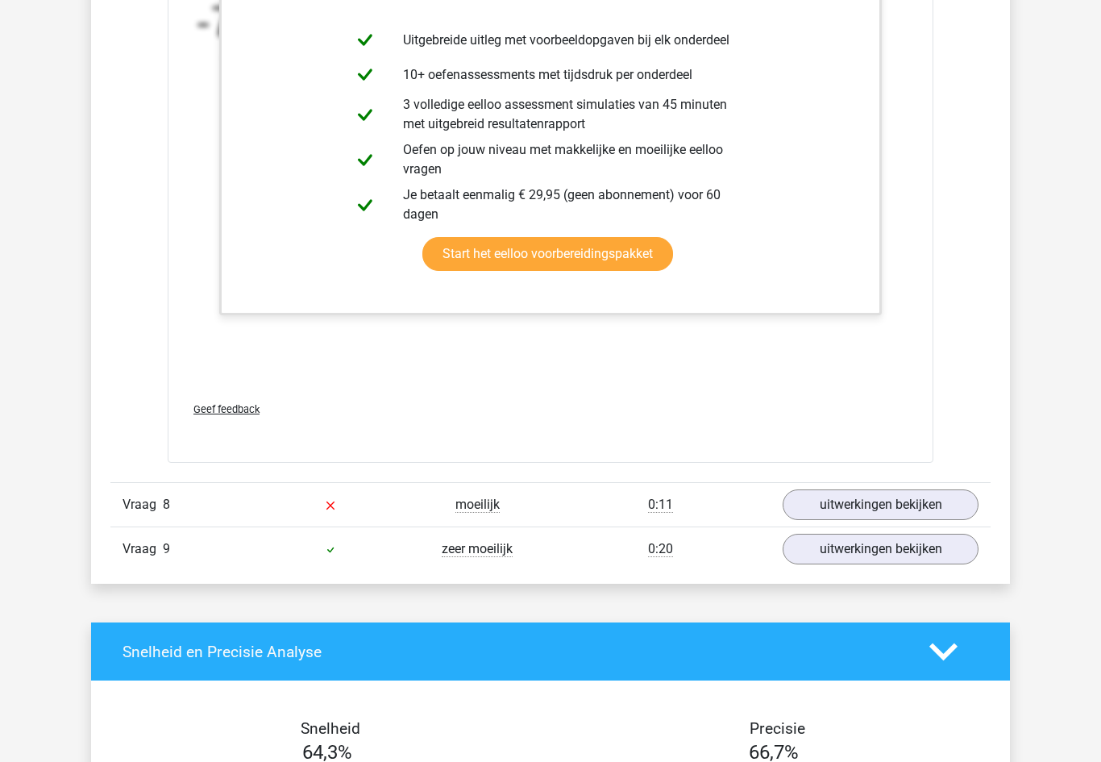
click at [926, 515] on link "uitwerkingen bekijken" at bounding box center [881, 504] width 196 height 31
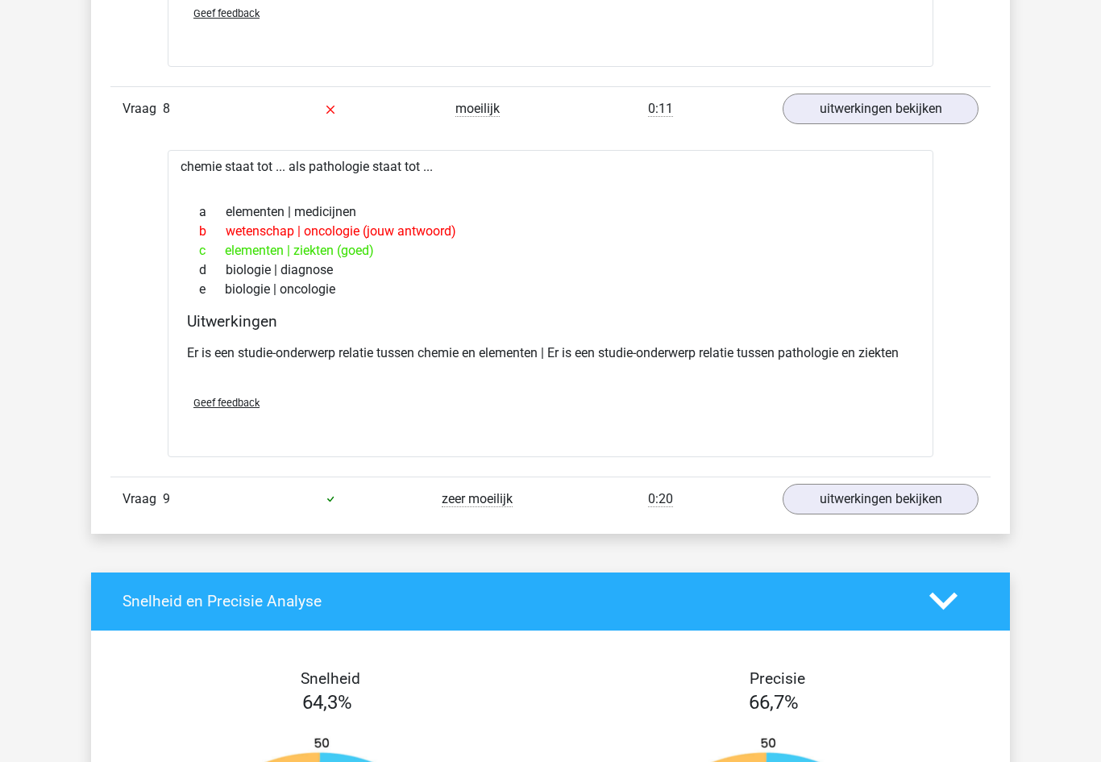
scroll to position [7326, 0]
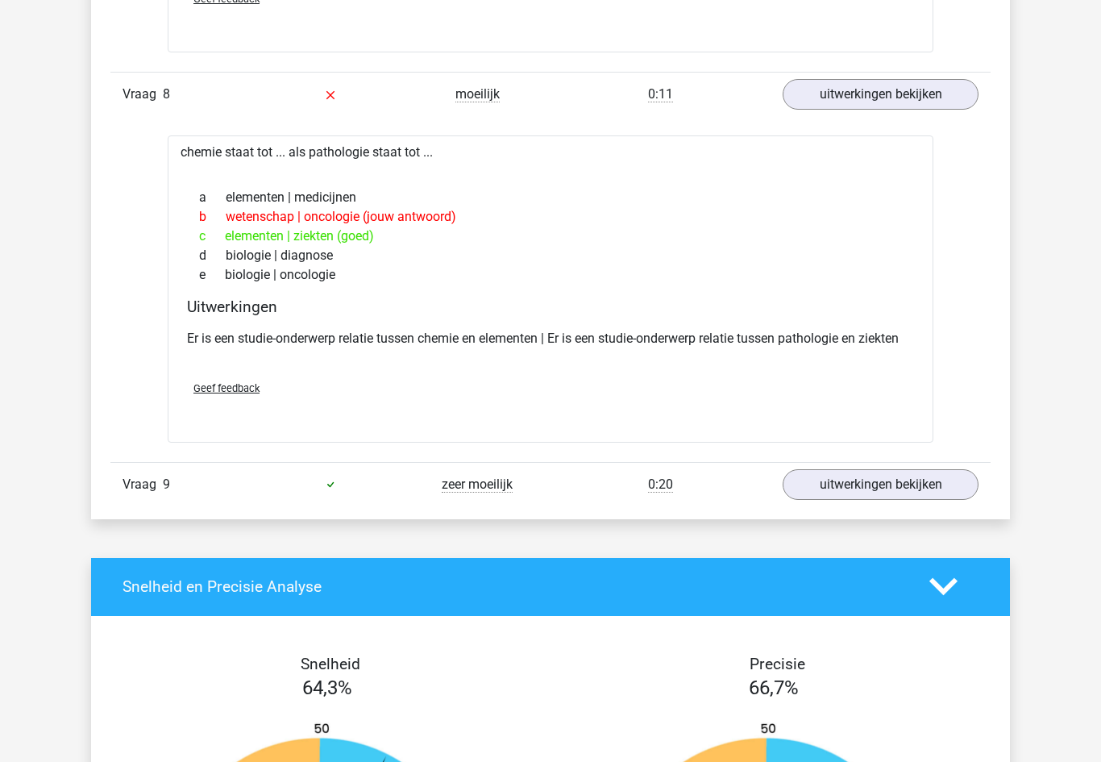
click at [943, 483] on link "uitwerkingen bekijken" at bounding box center [881, 484] width 196 height 31
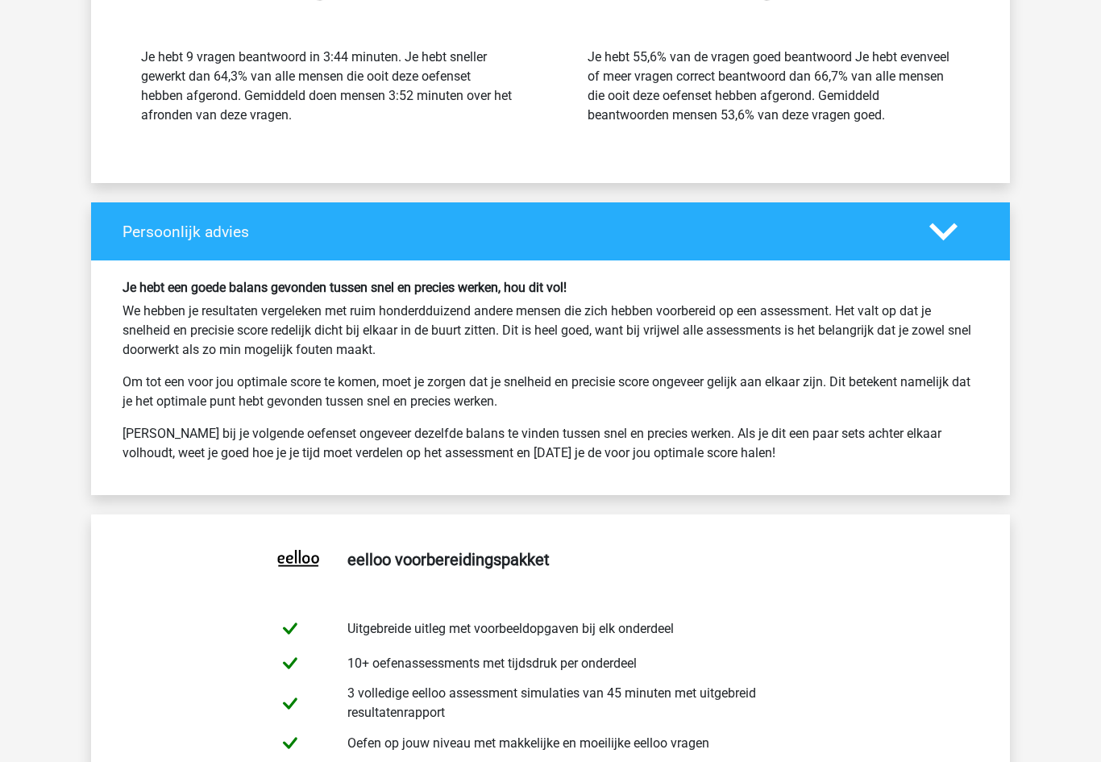
scroll to position [9680, 0]
